Goal: Task Accomplishment & Management: Manage account settings

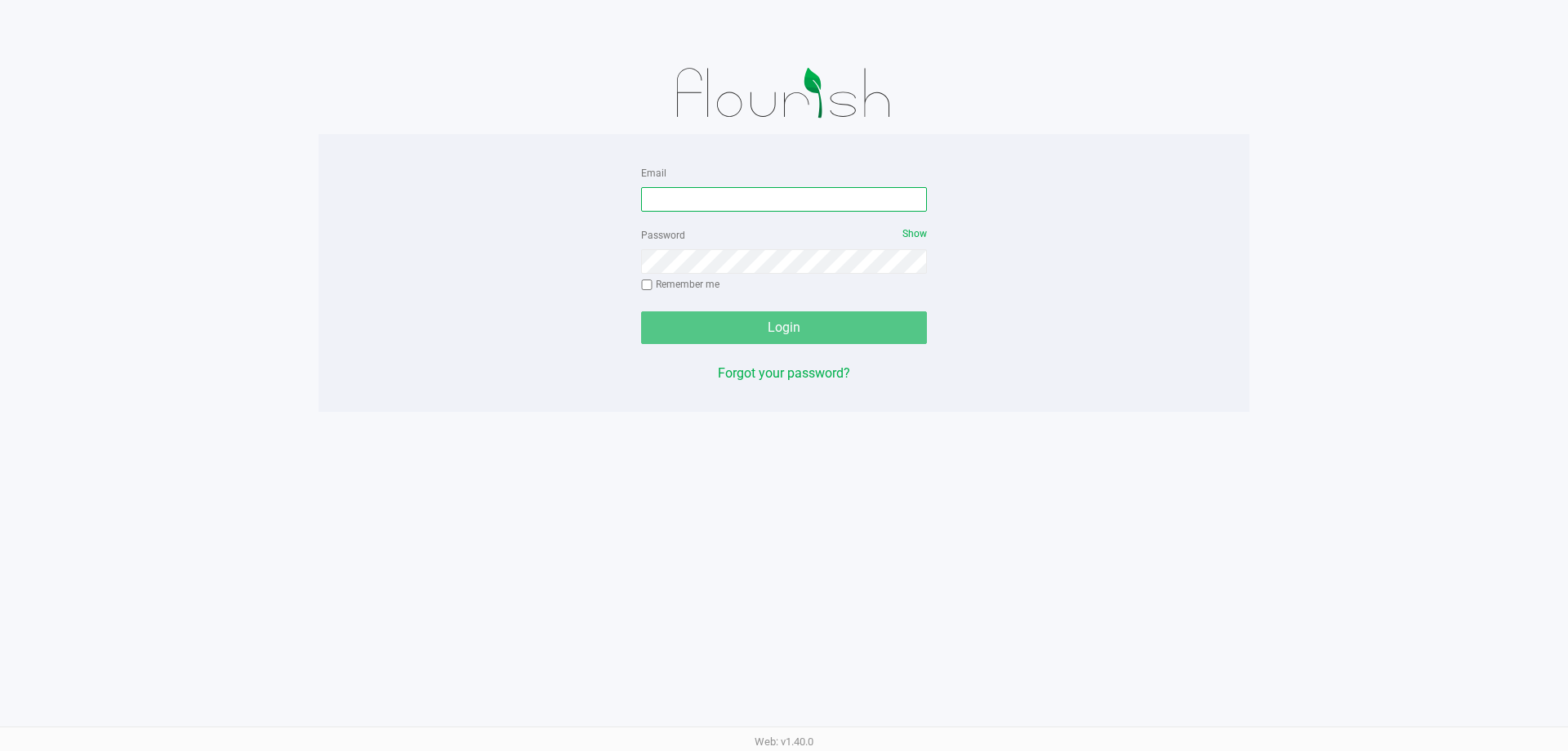
click at [731, 187] on input "Email" at bounding box center [784, 199] width 286 height 25
type input "[EMAIL_ADDRESS][DOMAIN_NAME]"
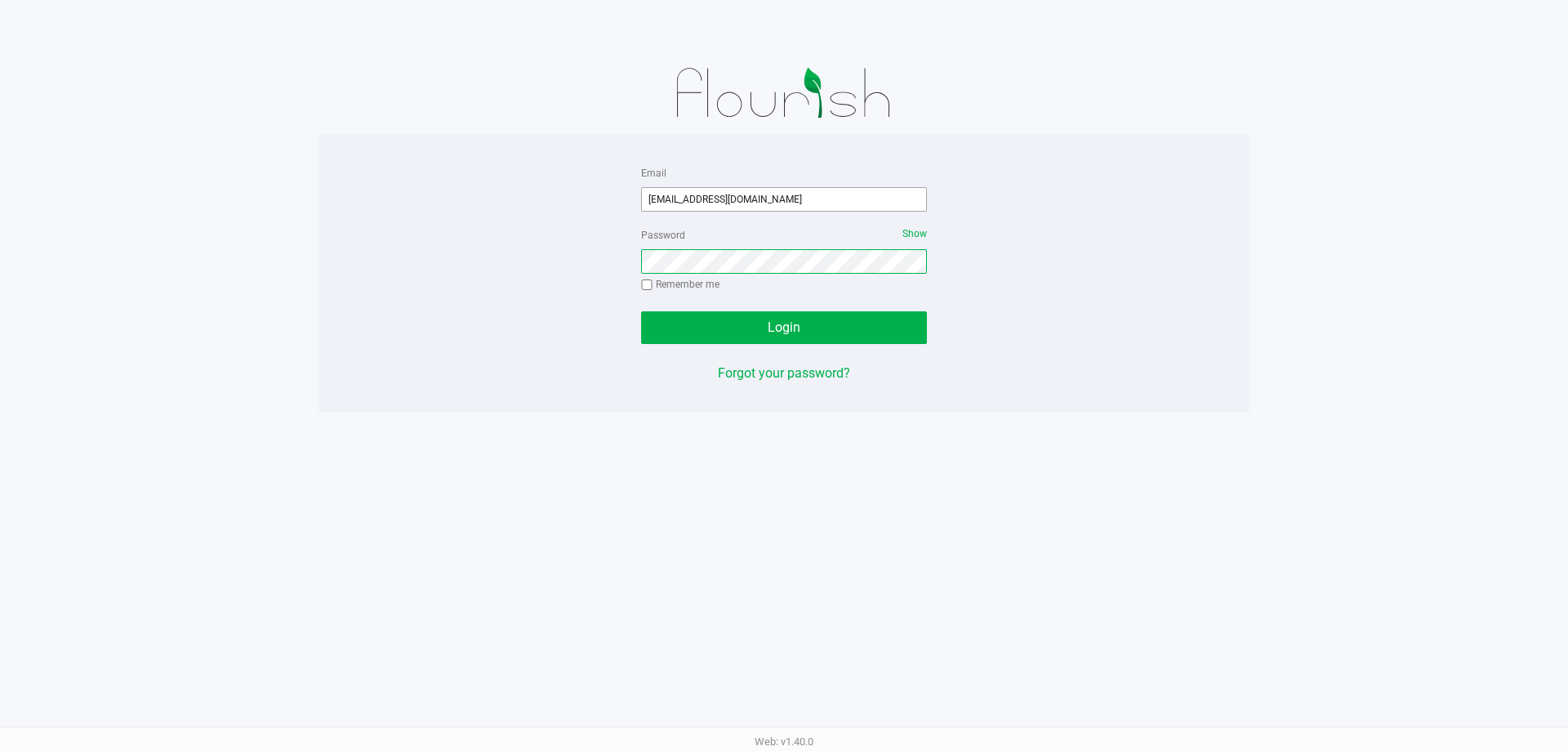
click at [641, 311] on button "Login" at bounding box center [784, 327] width 286 height 32
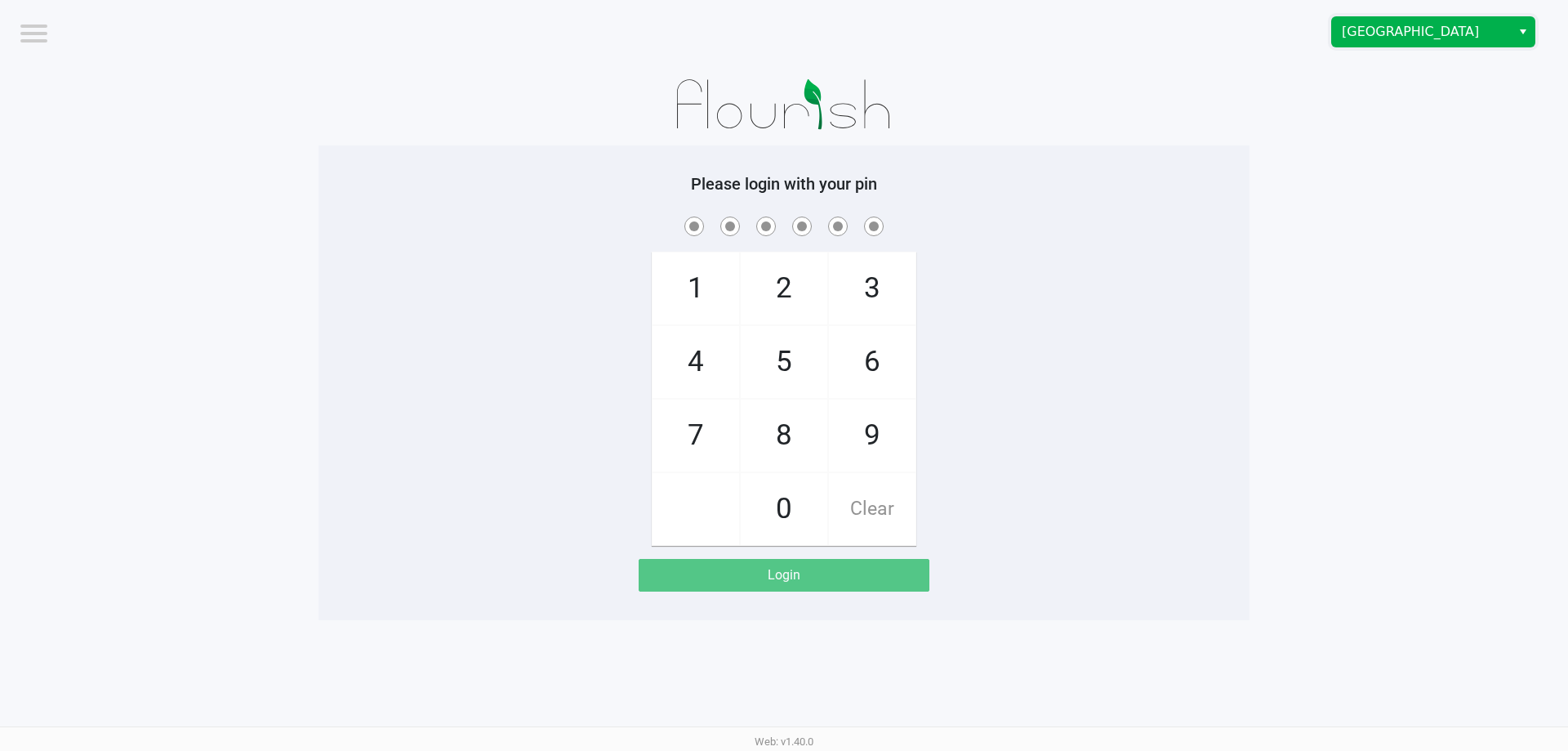
click at [1455, 44] on span "[GEOGRAPHIC_DATA]" at bounding box center [1421, 32] width 178 height 29
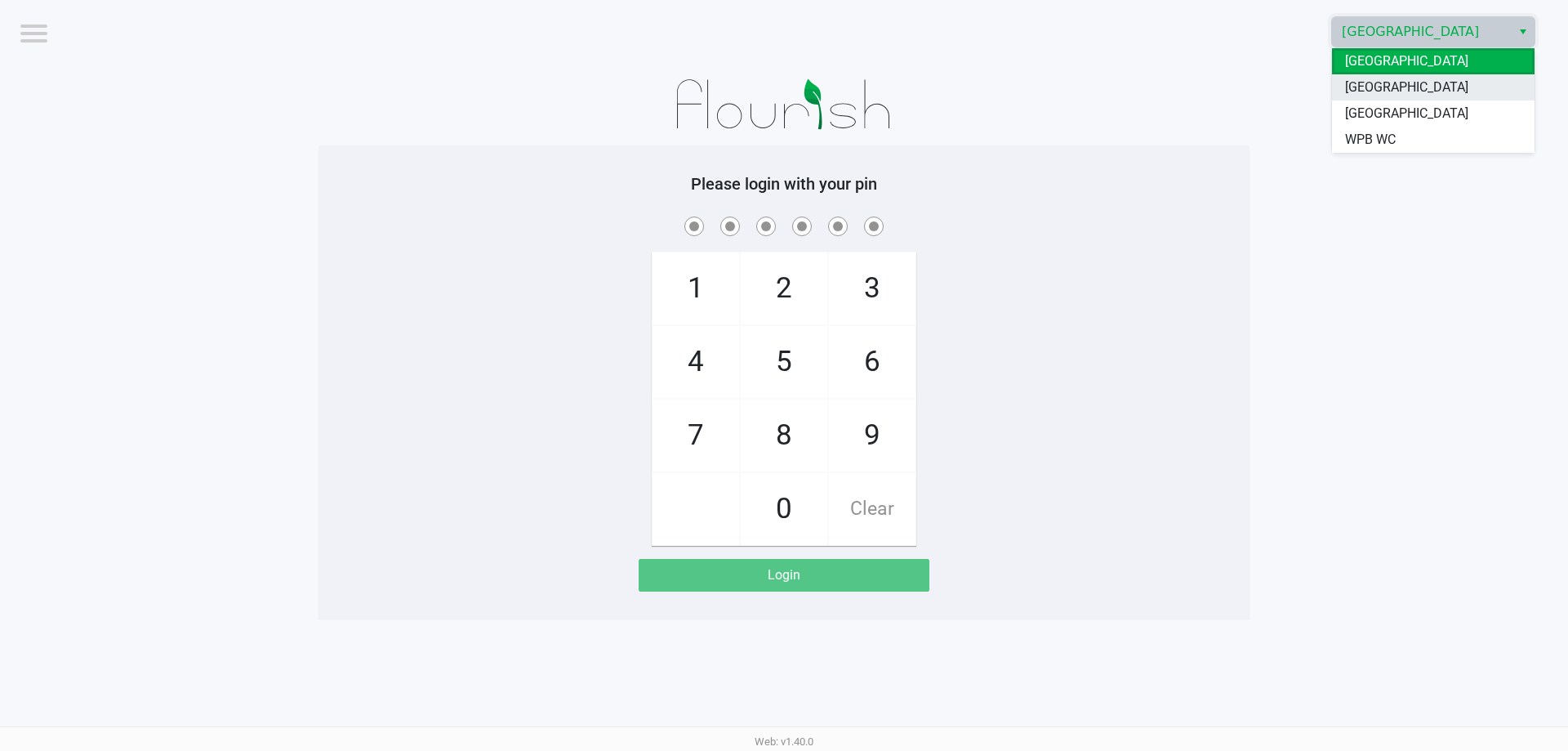
click at [1443, 92] on span "[GEOGRAPHIC_DATA]" at bounding box center [1407, 87] width 123 height 20
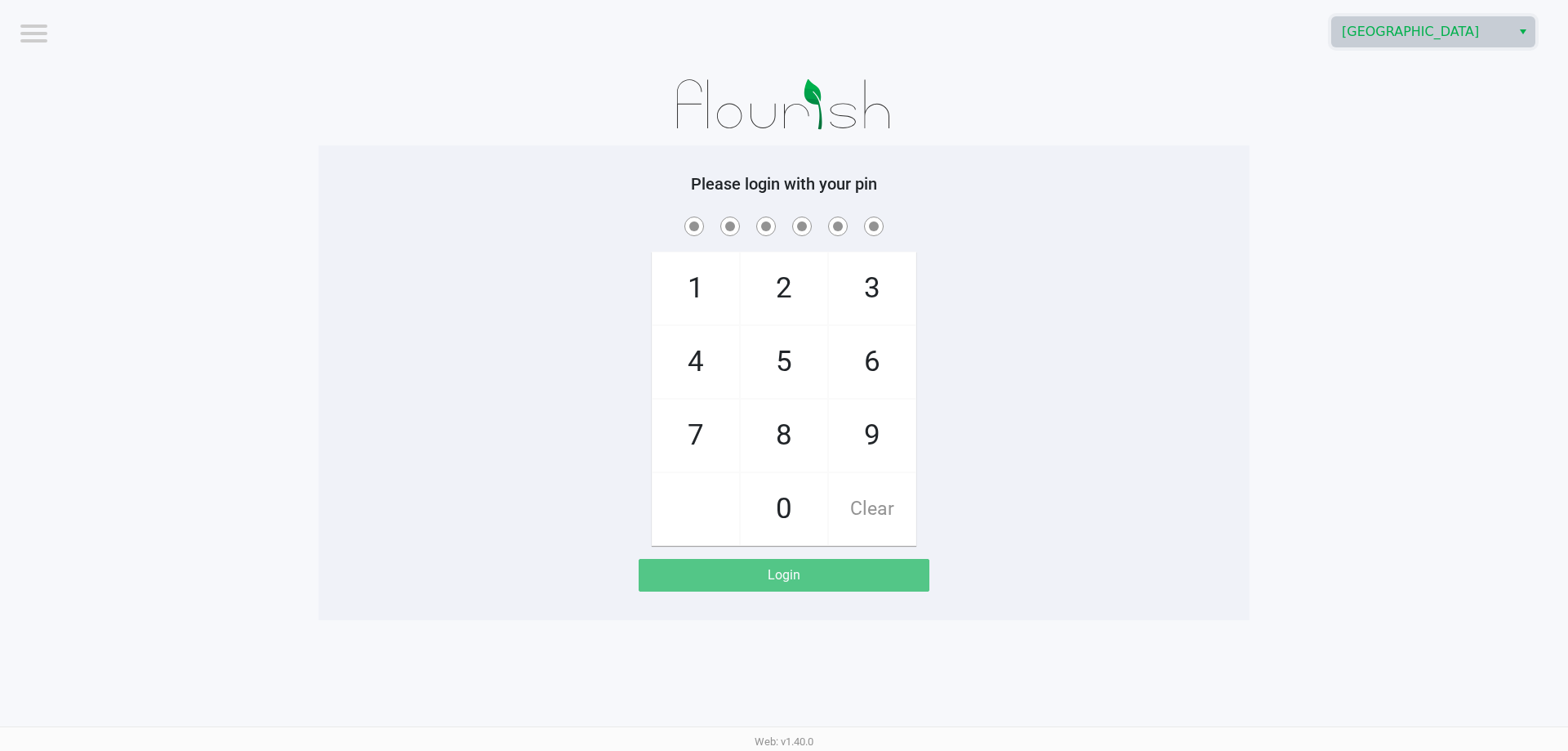
click at [482, 310] on div "1 4 7 2 5 8 0 3 6 9 Clear" at bounding box center [784, 379] width 931 height 332
checkbox input "true"
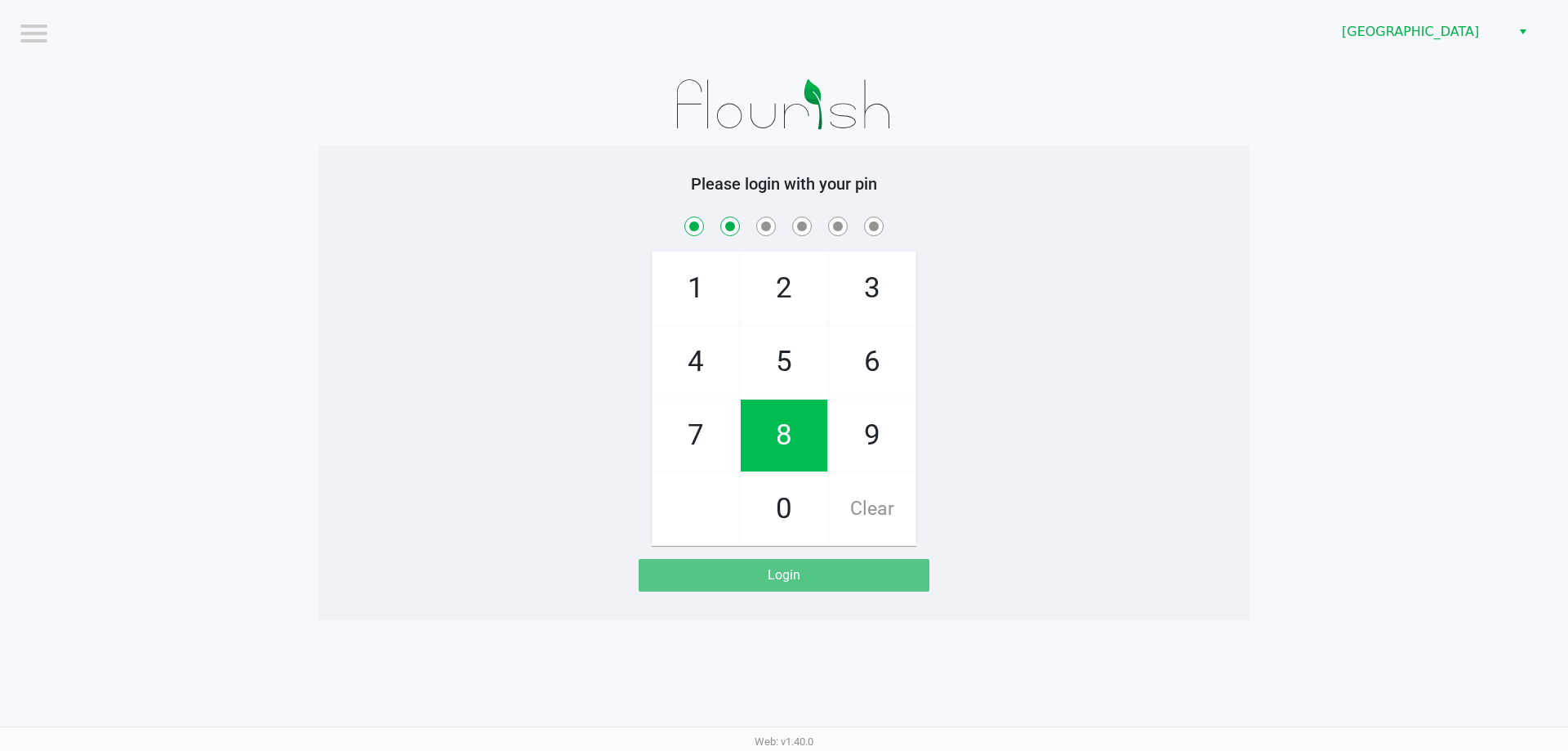
checkbox input "true"
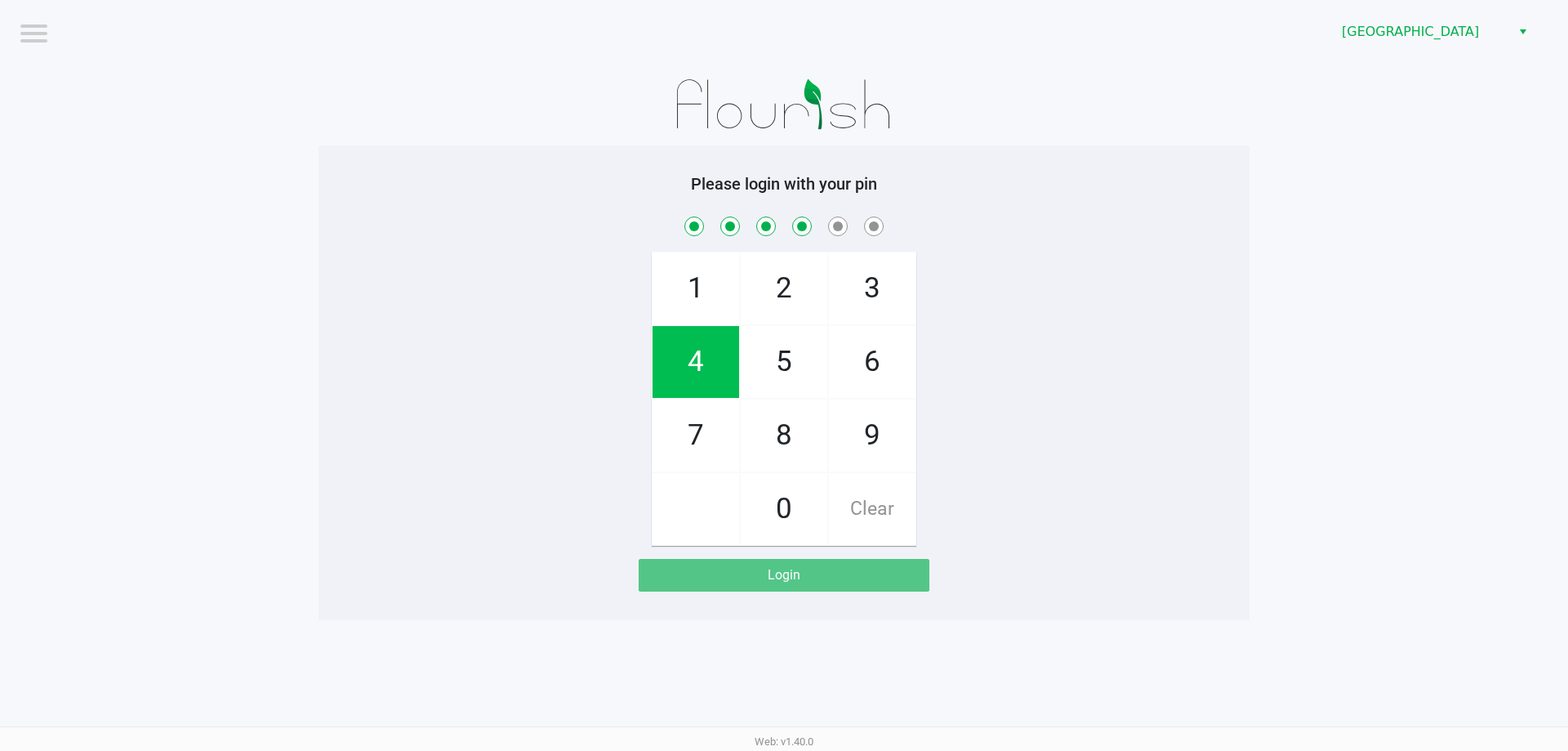
checkbox input "true"
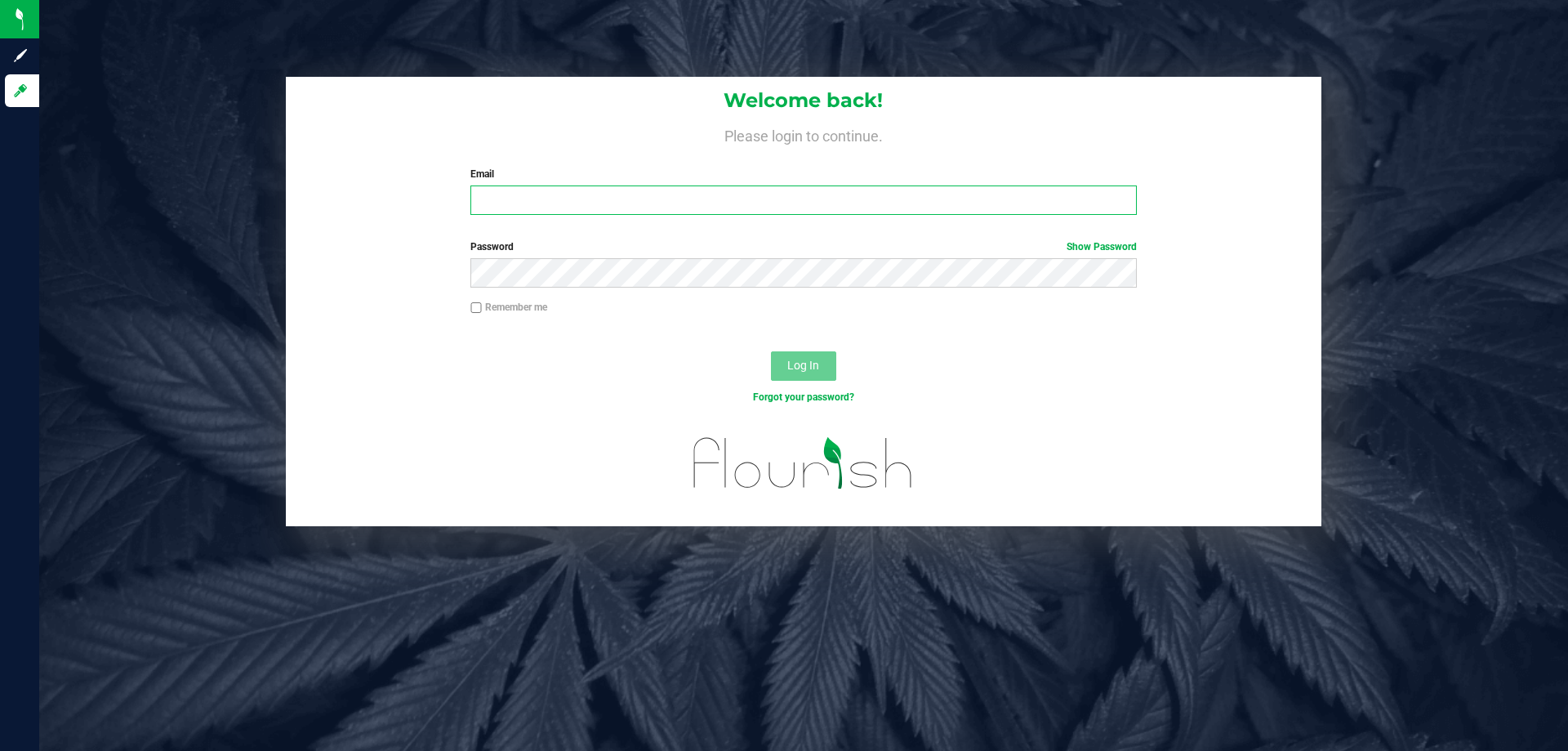
click at [571, 202] on input "Email" at bounding box center [803, 200] width 665 height 29
type input "[EMAIL_ADDRESS][DOMAIN_NAME]"
click at [771, 351] on button "Log In" at bounding box center [804, 366] width 66 height 29
